Goal: Task Accomplishment & Management: Manage account settings

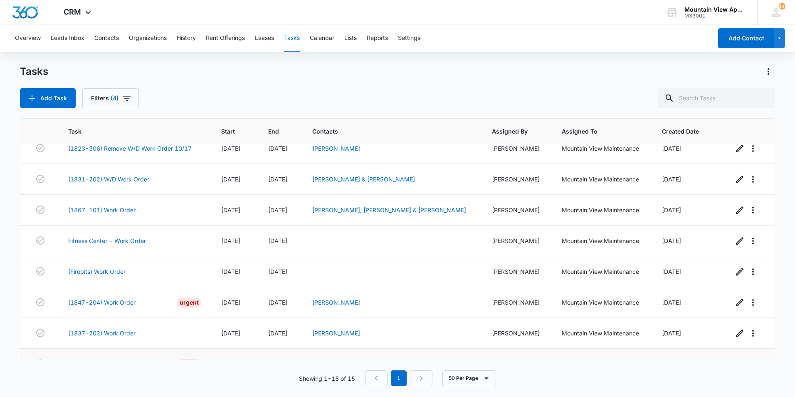
scroll to position [246, 0]
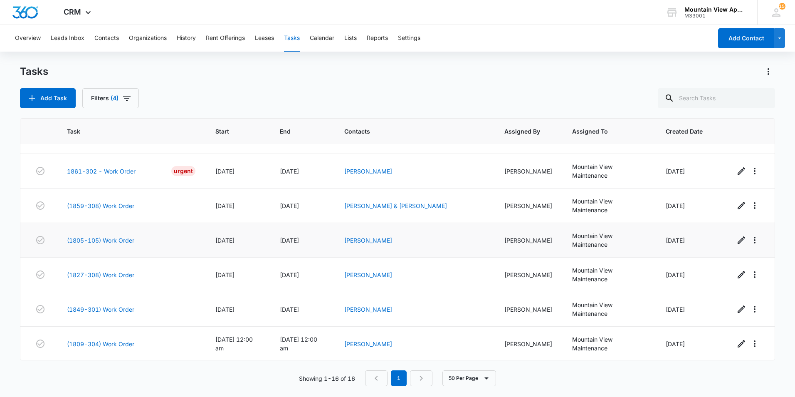
scroll to position [337, 0]
click at [116, 344] on link "(1809-304) Work Order" at bounding box center [100, 343] width 67 height 9
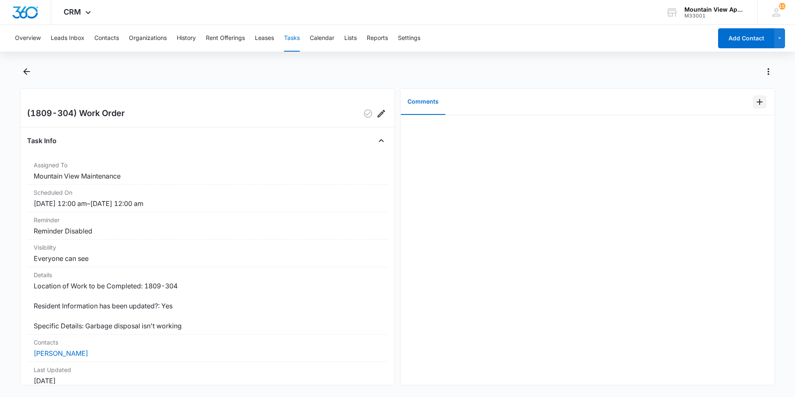
click at [757, 104] on icon "Add Comment" at bounding box center [760, 102] width 6 height 6
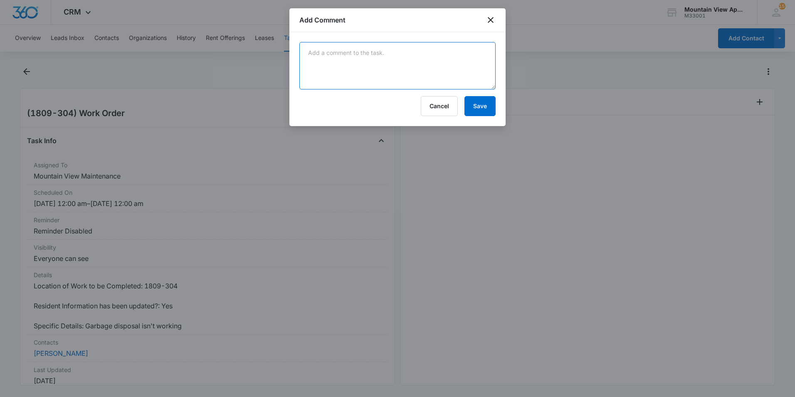
click at [463, 69] on textarea at bounding box center [398, 65] width 196 height 47
type textarea "There was a bottle cap that fell in and prevented disposal from working. Remove…"
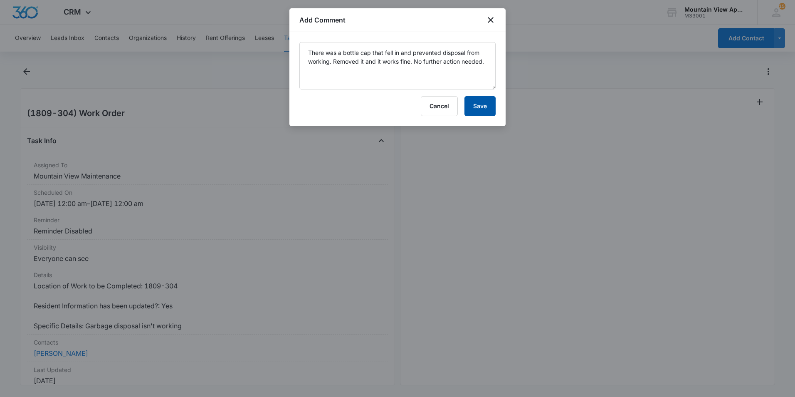
click at [474, 107] on button "Save" at bounding box center [480, 106] width 31 height 20
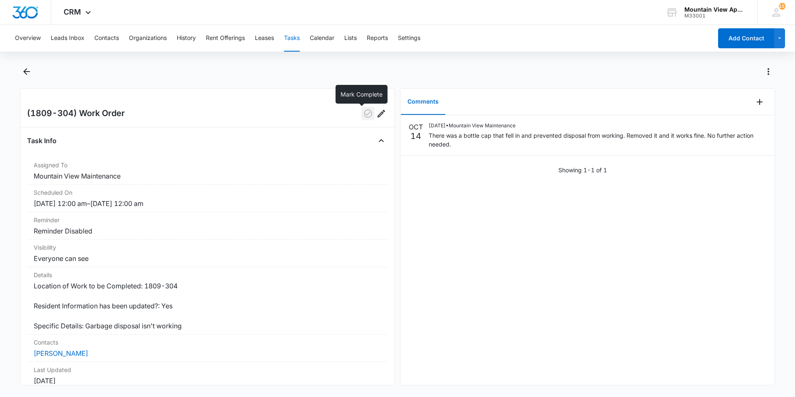
click at [363, 116] on icon "button" at bounding box center [368, 114] width 10 height 10
click at [27, 72] on icon "Back" at bounding box center [27, 72] width 10 height 10
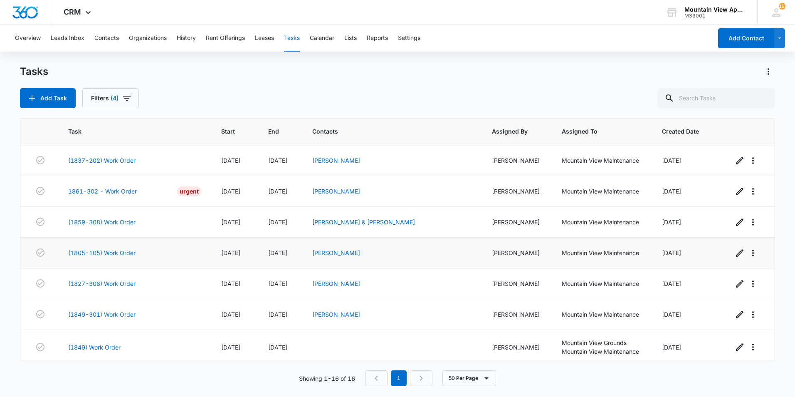
scroll to position [280, 0]
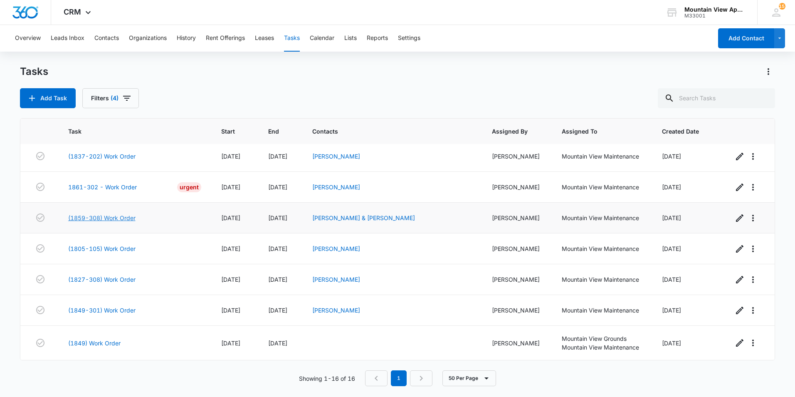
click at [112, 220] on link "(1859-308) Work Order" at bounding box center [101, 217] width 67 height 9
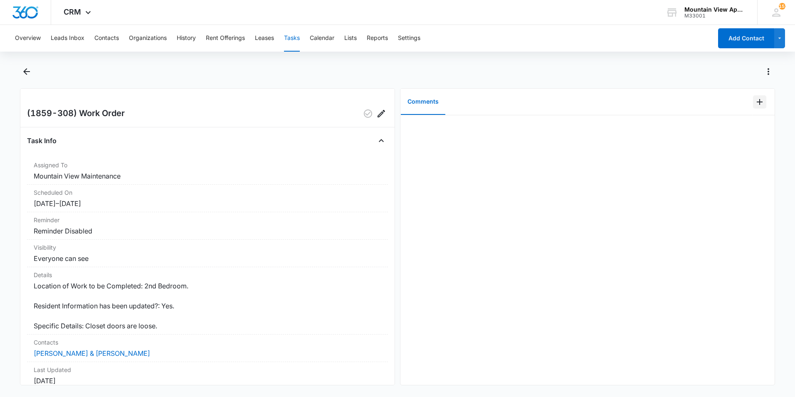
click at [756, 102] on icon "Add Comment" at bounding box center [760, 102] width 10 height 10
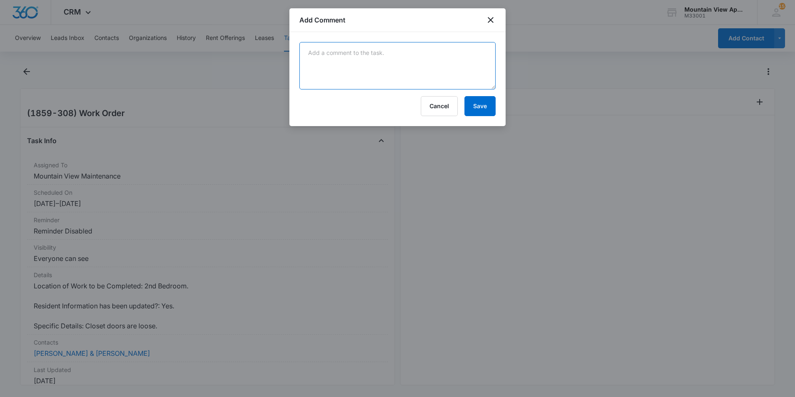
click at [410, 63] on textarea at bounding box center [398, 65] width 196 height 47
click at [461, 55] on textarea "Went and tightened all sliding door brackets and guide. No further action neede…" at bounding box center [398, 65] width 196 height 47
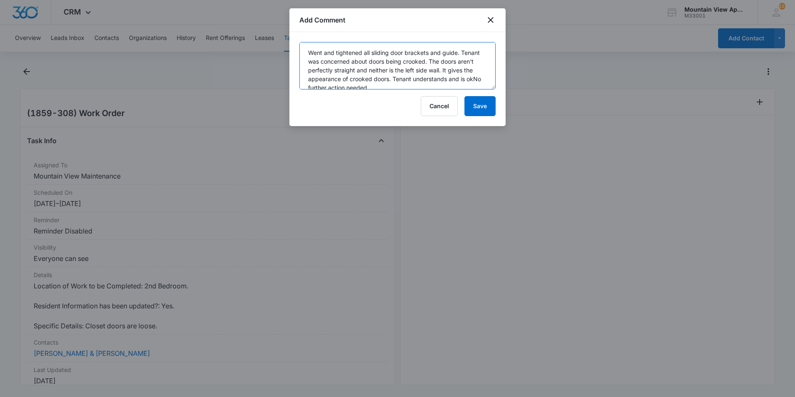
scroll to position [2, 0]
type textarea "Went and tightened all sliding door brackets and guide. Tenant was concerned ab…"
click at [478, 109] on button "Save" at bounding box center [480, 106] width 31 height 20
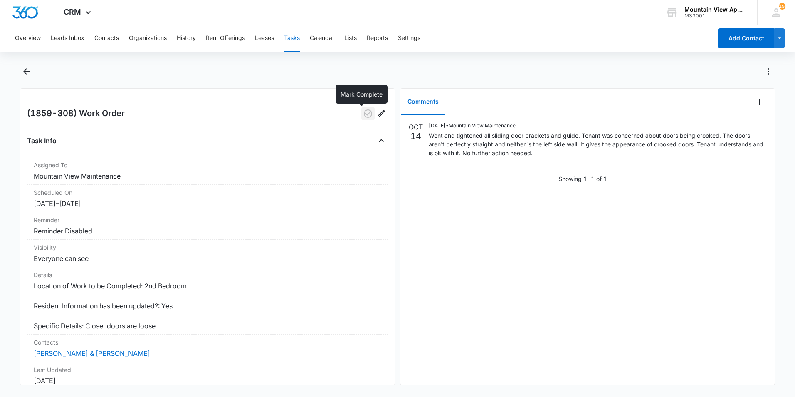
click at [363, 115] on icon "button" at bounding box center [368, 114] width 10 height 10
click at [28, 72] on icon "Back" at bounding box center [26, 71] width 7 height 7
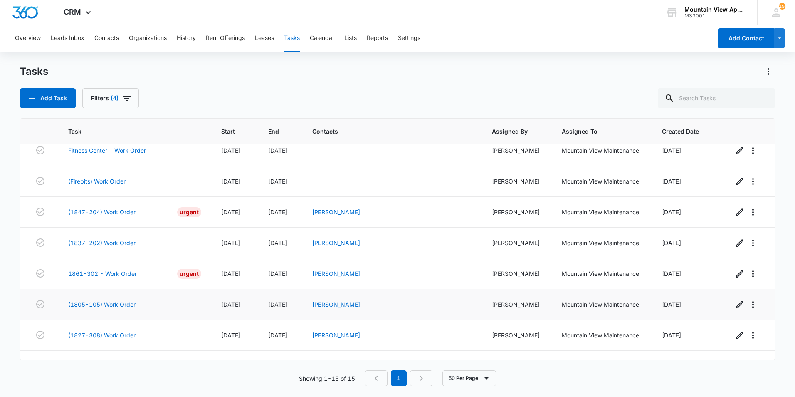
scroll to position [250, 0]
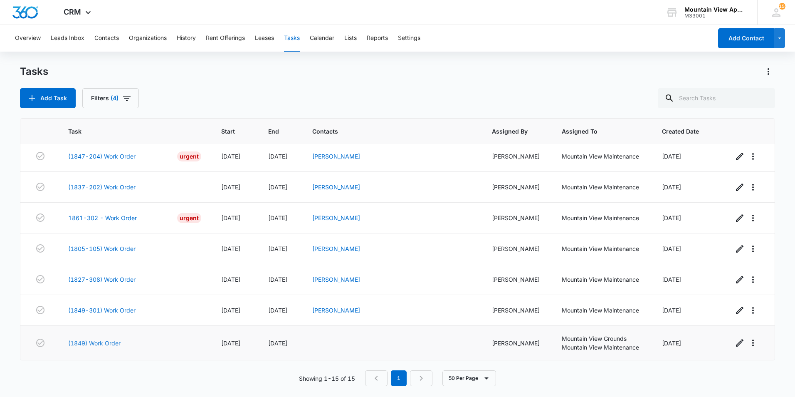
click at [99, 344] on link "(1849) Work Order" at bounding box center [94, 343] width 52 height 9
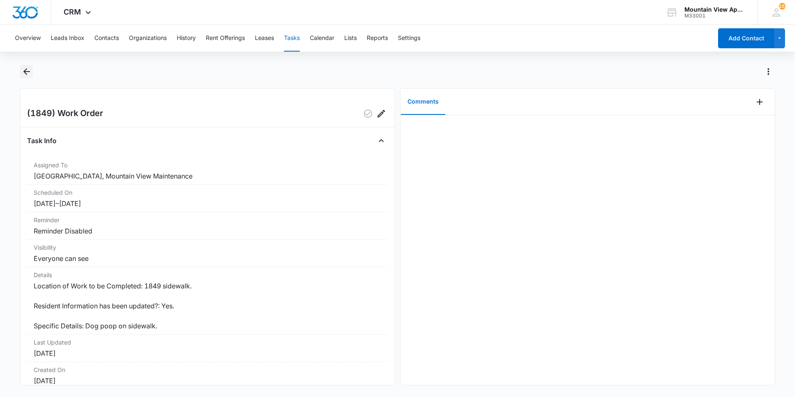
click at [23, 71] on icon "Back" at bounding box center [27, 72] width 10 height 10
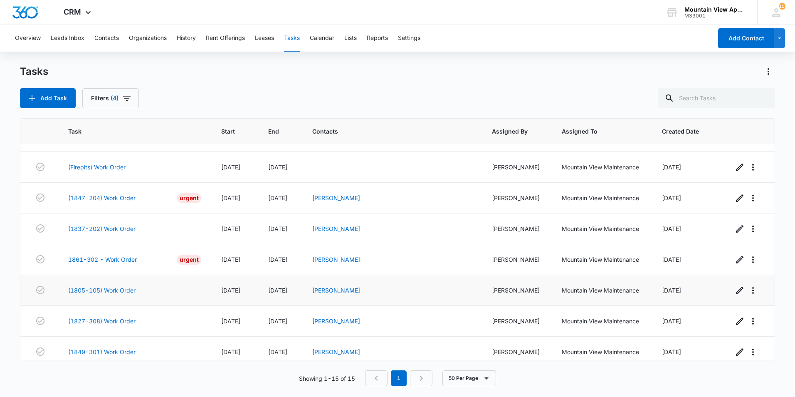
scroll to position [250, 0]
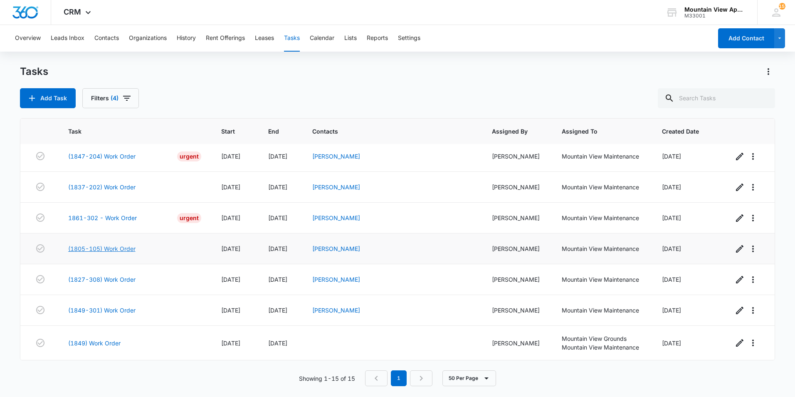
click at [114, 248] on link "(1805-105) Work Order" at bounding box center [101, 248] width 67 height 9
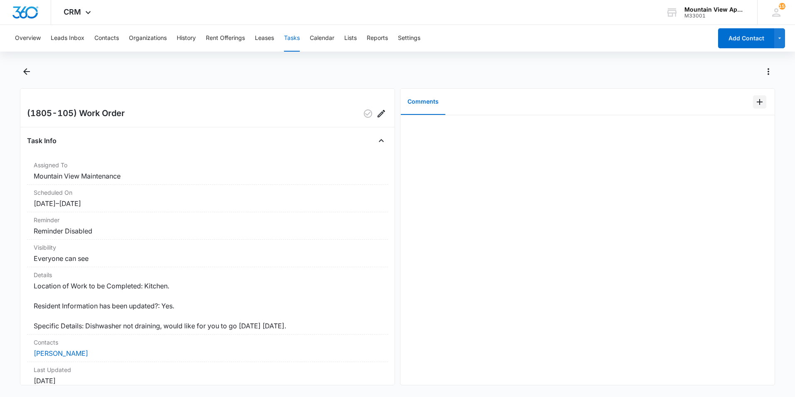
click at [757, 103] on icon "Add Comment" at bounding box center [760, 102] width 6 height 6
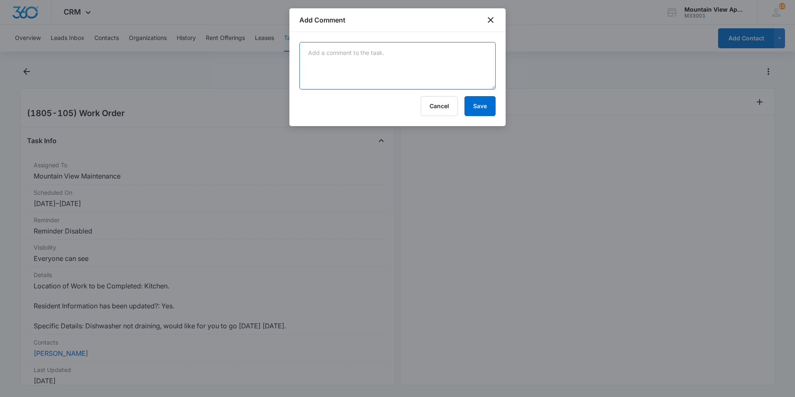
click at [471, 74] on textarea at bounding box center [398, 65] width 196 height 47
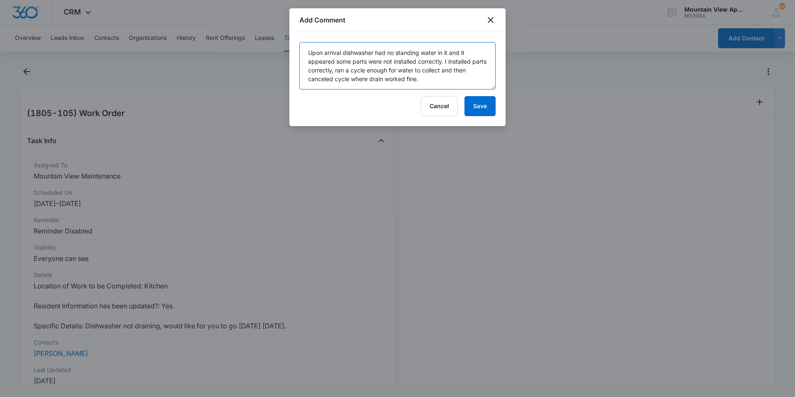
click at [383, 79] on textarea "Upon arrival dishwasher had no standing water in it and it appeared some parts …" at bounding box center [398, 65] width 196 height 47
click at [448, 79] on textarea "Upon arrival dishwasher had no standing water in it and it appeared some parts …" at bounding box center [398, 65] width 196 height 47
type textarea "Upon arrival dishwasher had no standing water in it and it appeared some parts …"
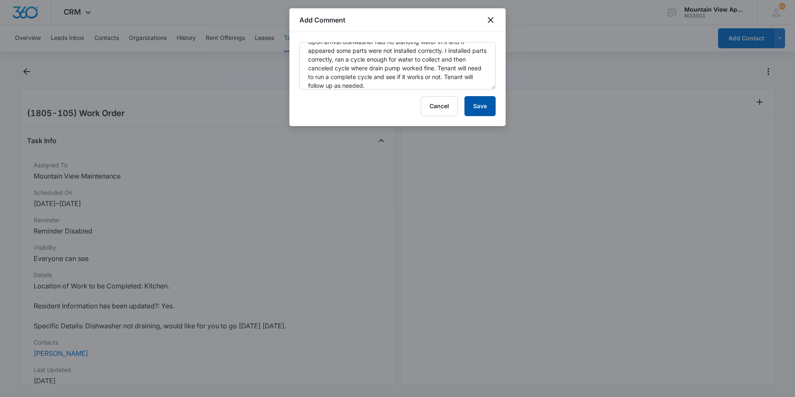
click at [477, 109] on button "Save" at bounding box center [480, 106] width 31 height 20
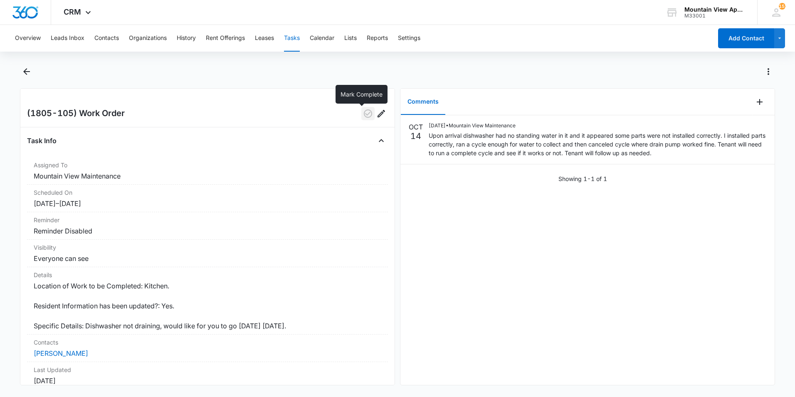
click at [364, 114] on icon "button" at bounding box center [368, 113] width 8 height 8
click at [25, 72] on icon "Back" at bounding box center [26, 71] width 7 height 7
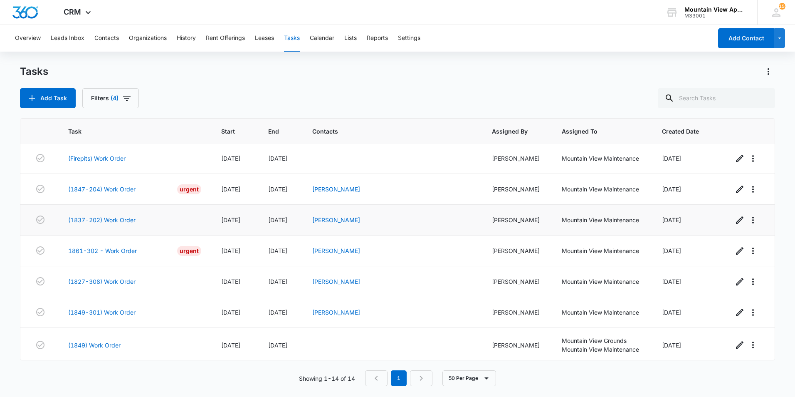
scroll to position [219, 0]
